Goal: Navigation & Orientation: Find specific page/section

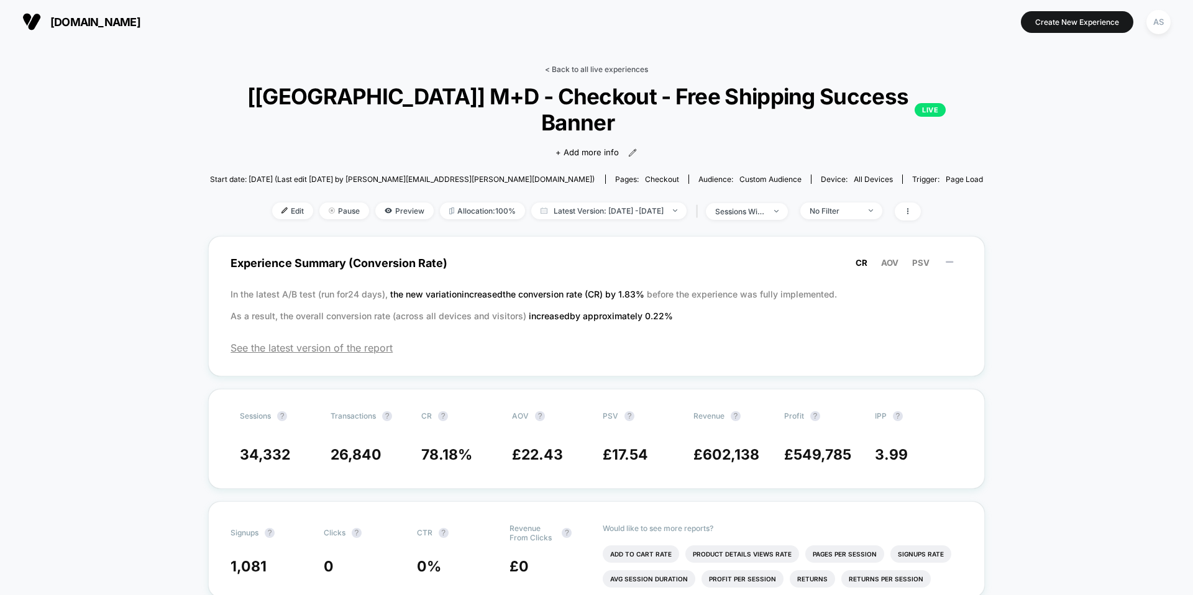
click at [590, 69] on link "< Back to all live experiences" at bounding box center [596, 69] width 103 height 9
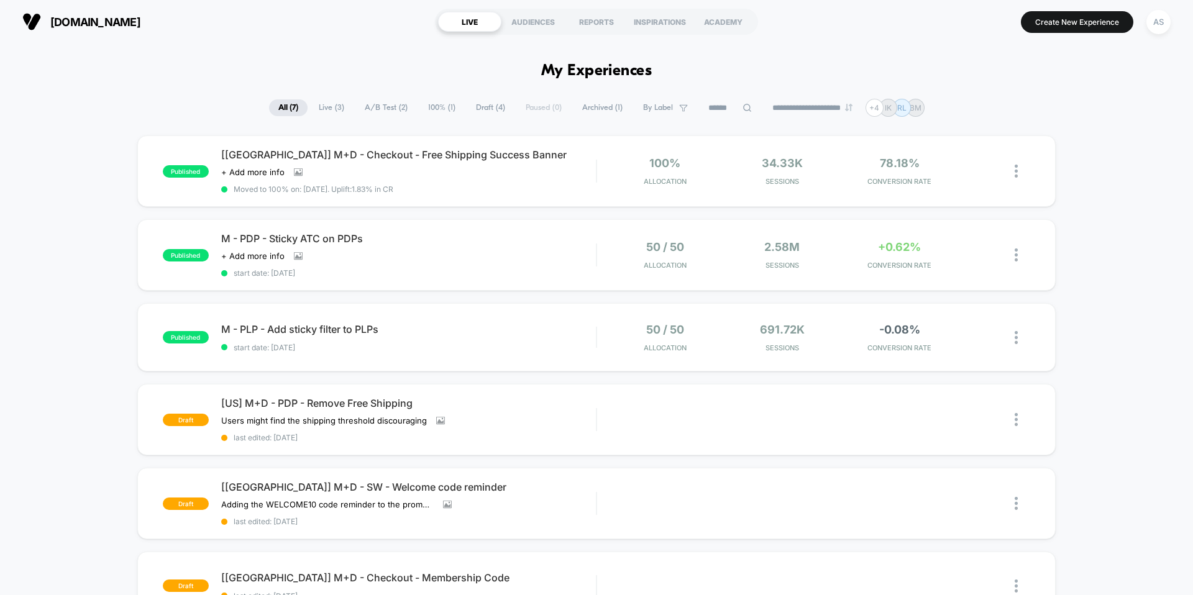
click at [1082, 174] on div "published [[GEOGRAPHIC_DATA]] M+D - Checkout - Free Shipping Success Banner Cli…" at bounding box center [596, 450] width 1193 height 631
click at [1133, 278] on div "published [[GEOGRAPHIC_DATA]] M+D - Checkout - Free Shipping Success Banner Cli…" at bounding box center [596, 450] width 1193 height 631
click at [1096, 163] on div "published [[GEOGRAPHIC_DATA]] M+D - Checkout - Free Shipping Success Banner Cli…" at bounding box center [596, 450] width 1193 height 631
